Goal: Task Accomplishment & Management: Manage account settings

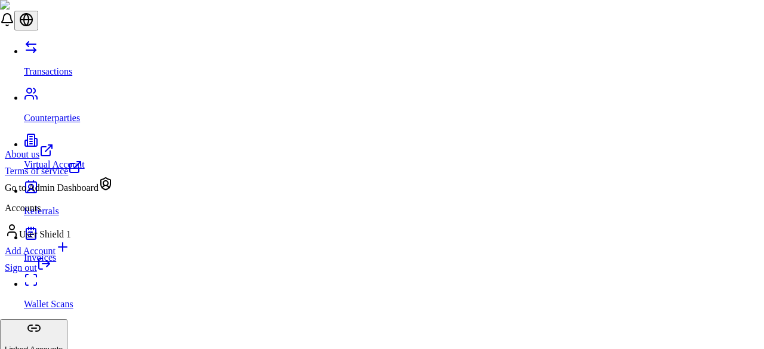
click at [51, 273] on link "Sign out" at bounding box center [28, 267] width 47 height 10
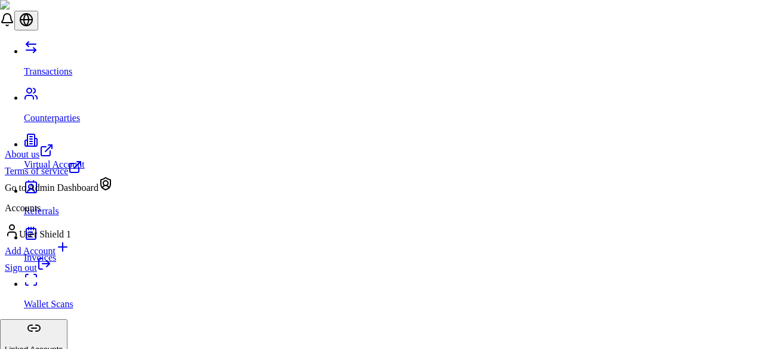
click at [82, 273] on div "Sign out" at bounding box center [59, 265] width 108 height 17
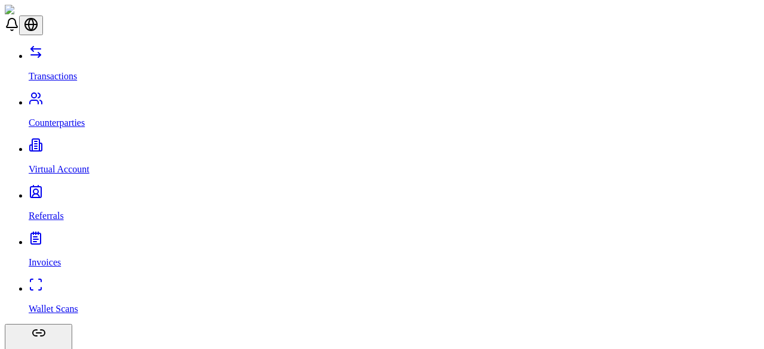
scroll to position [14, 0]
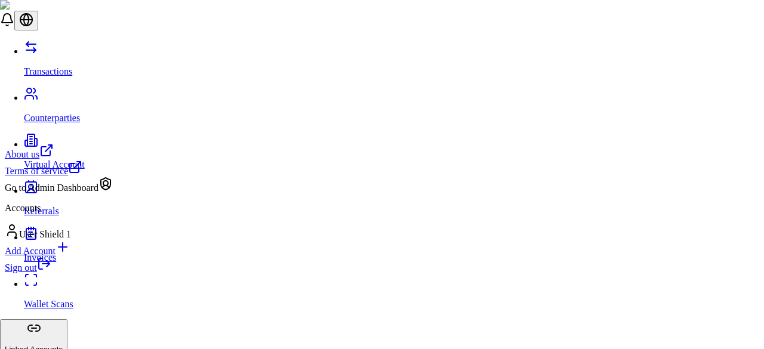
click at [38, 273] on link "Sign out" at bounding box center [28, 267] width 47 height 10
click at [84, 273] on div "Sign out" at bounding box center [59, 265] width 108 height 17
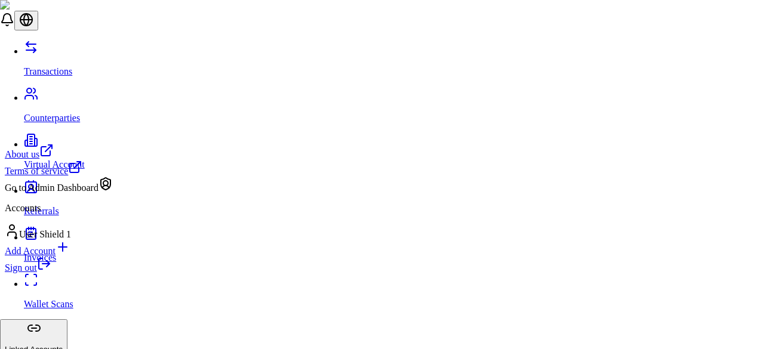
click at [51, 273] on link "Sign out" at bounding box center [28, 267] width 47 height 10
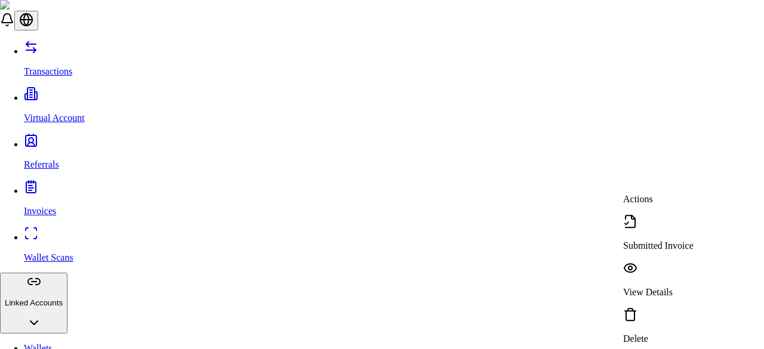
click at [659, 287] on p "View Details" at bounding box center [658, 292] width 70 height 11
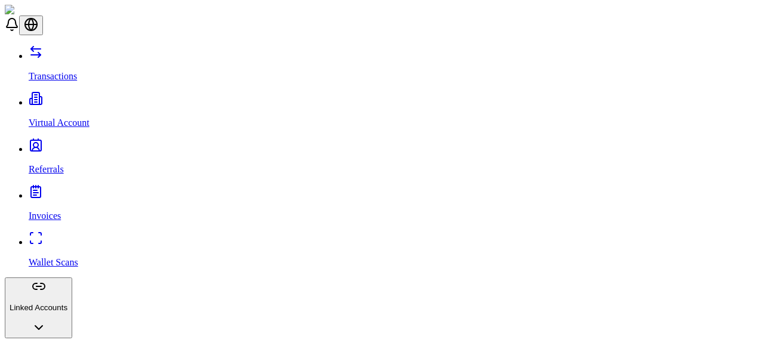
scroll to position [168, 0]
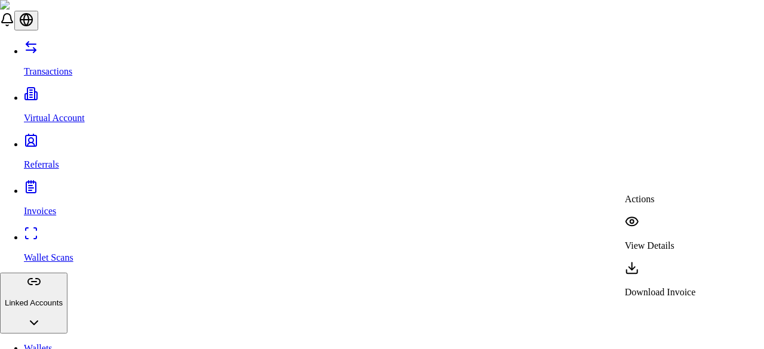
click at [671, 240] on p "View Details" at bounding box center [660, 245] width 71 height 11
click at [653, 287] on p "Download Invoice" at bounding box center [660, 292] width 71 height 11
